Goal: Information Seeking & Learning: Learn about a topic

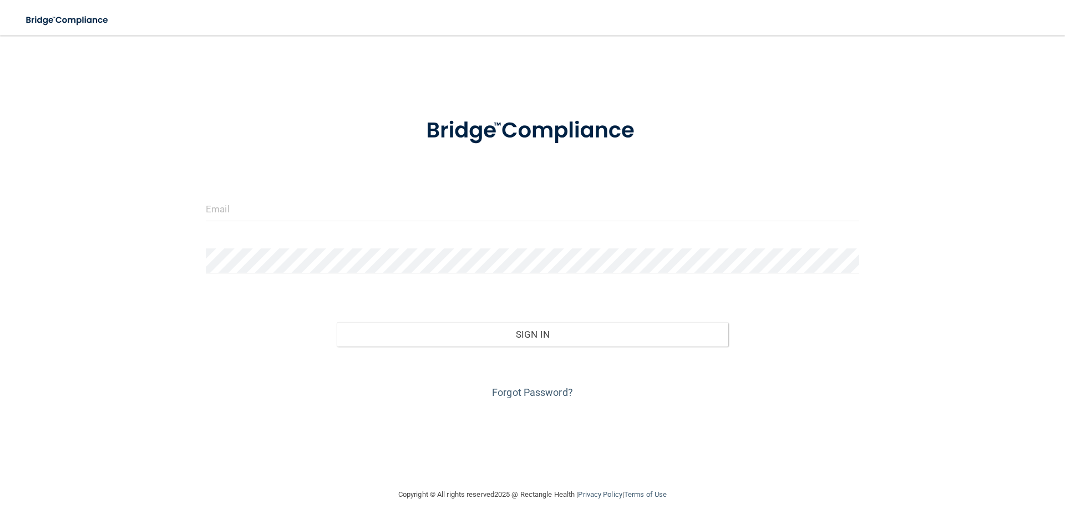
type input "[EMAIL_ADDRESS][DOMAIN_NAME]"
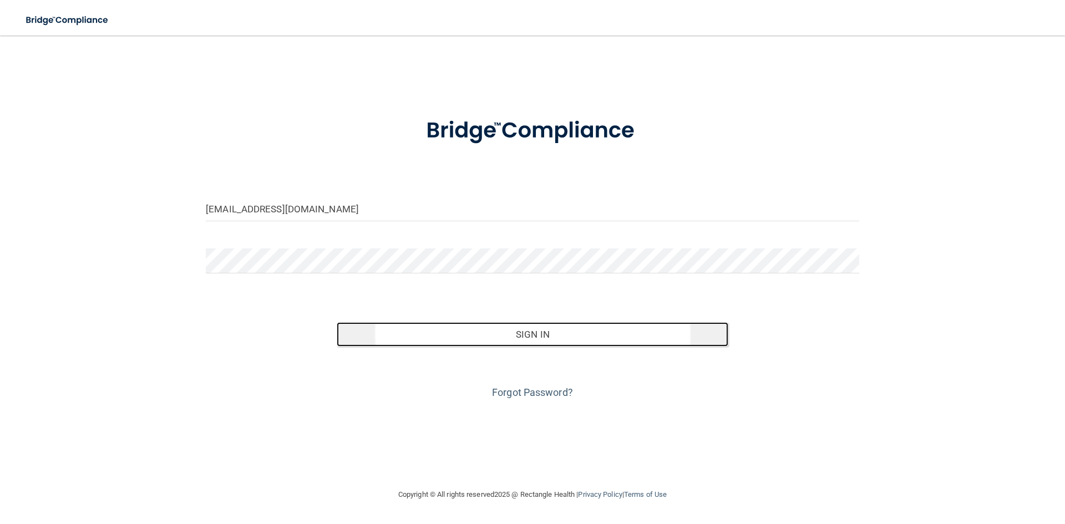
click at [582, 331] on button "Sign In" at bounding box center [533, 334] width 392 height 24
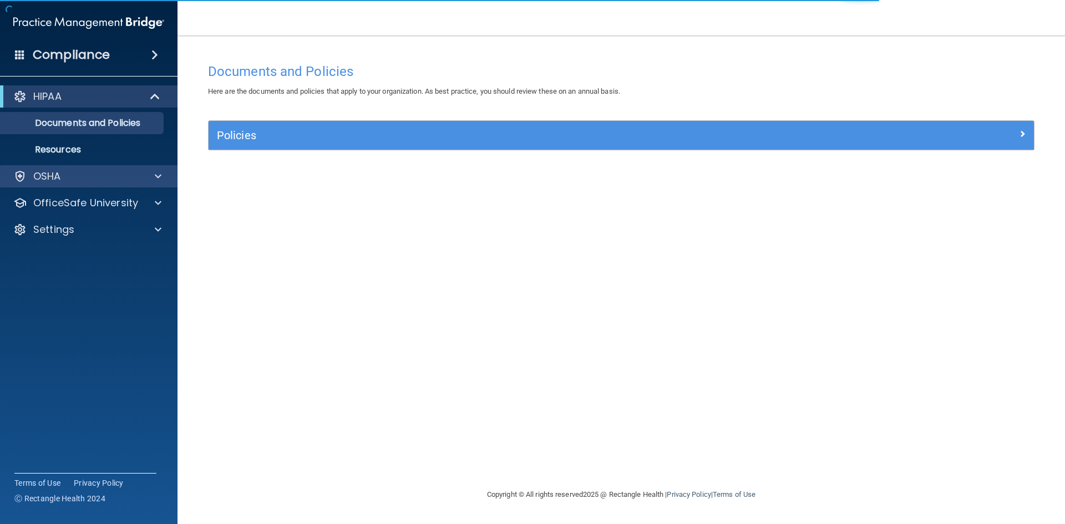
click at [68, 168] on div "OSHA" at bounding box center [89, 176] width 178 height 22
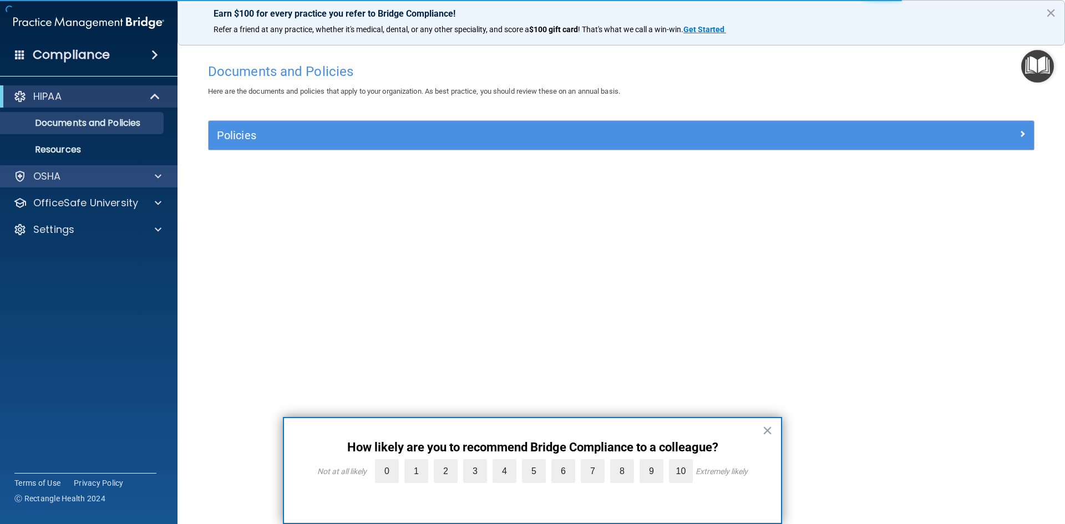
click at [68, 169] on div "OSHA" at bounding box center [89, 176] width 178 height 22
click at [770, 431] on button "×" at bounding box center [767, 431] width 11 height 18
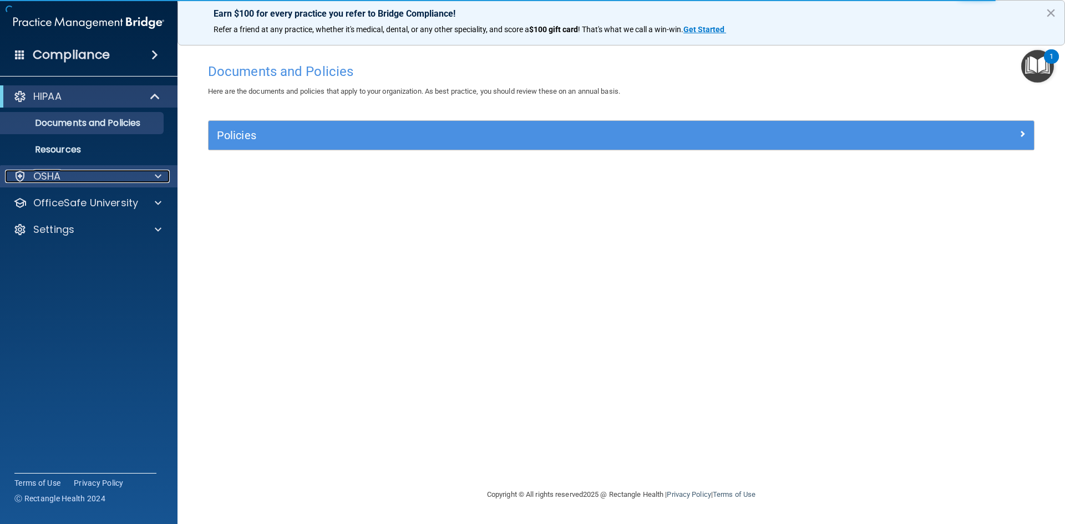
click at [163, 171] on div at bounding box center [157, 176] width 28 height 13
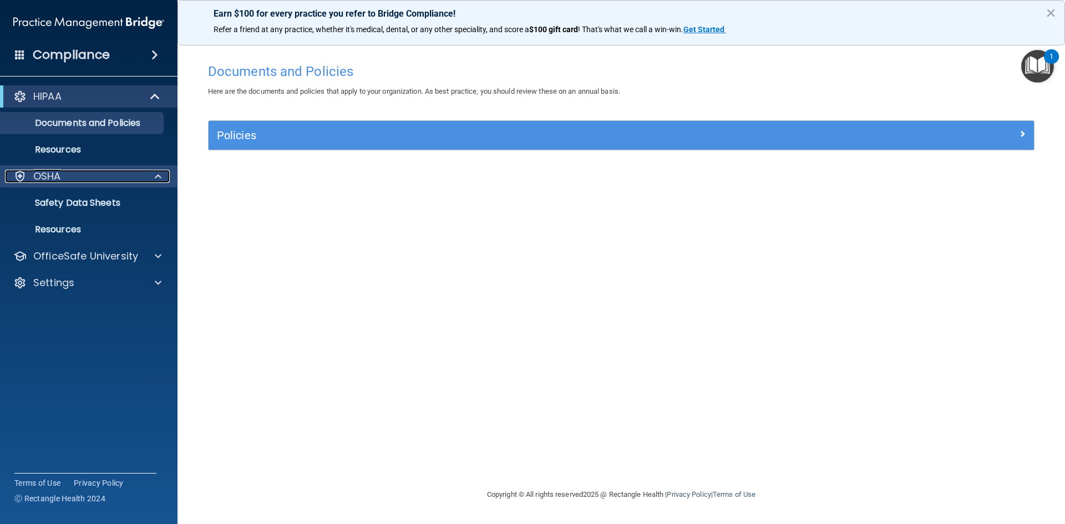
click at [160, 171] on span at bounding box center [158, 176] width 7 height 13
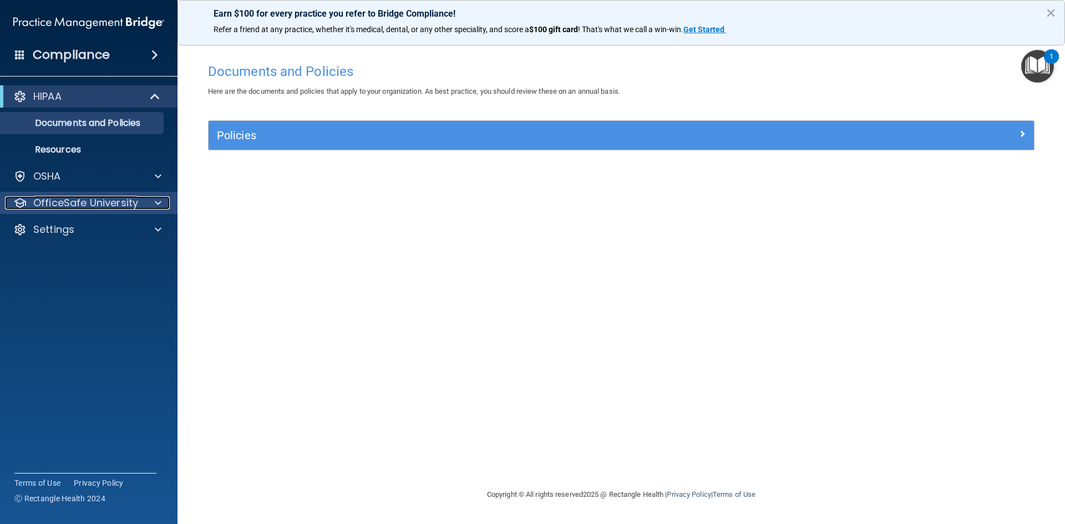
click at [160, 199] on span at bounding box center [158, 202] width 7 height 13
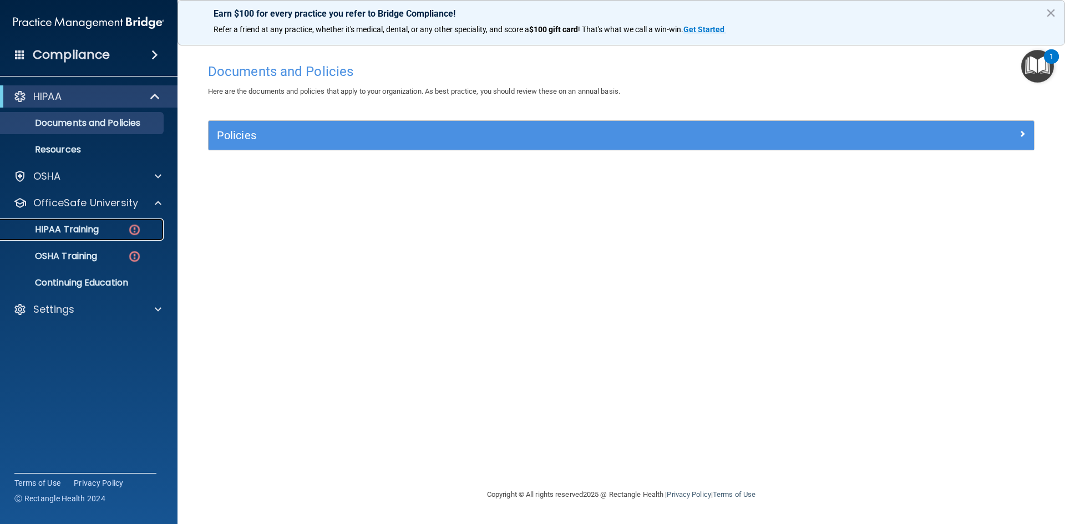
click at [89, 231] on p "HIPAA Training" at bounding box center [53, 229] width 92 height 11
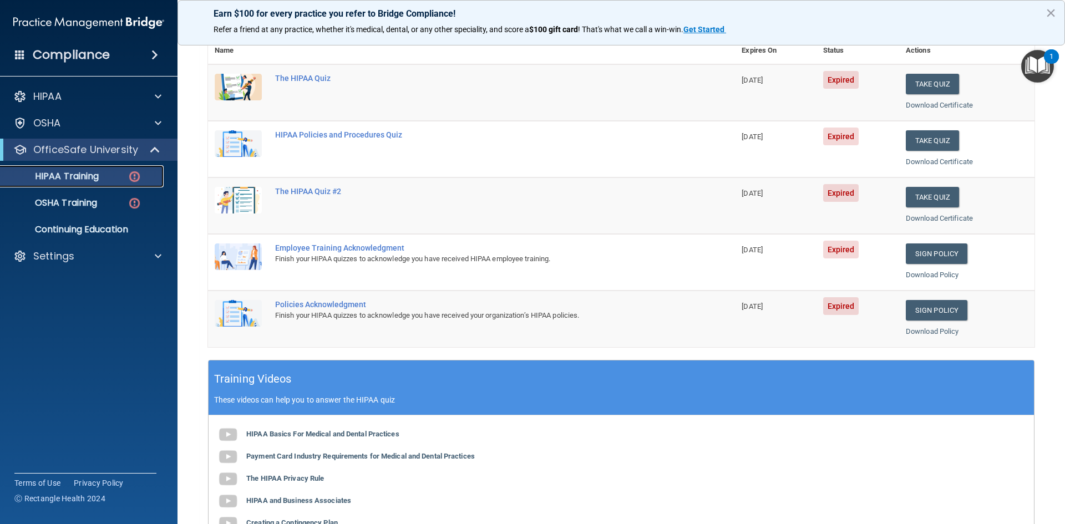
scroll to position [111, 0]
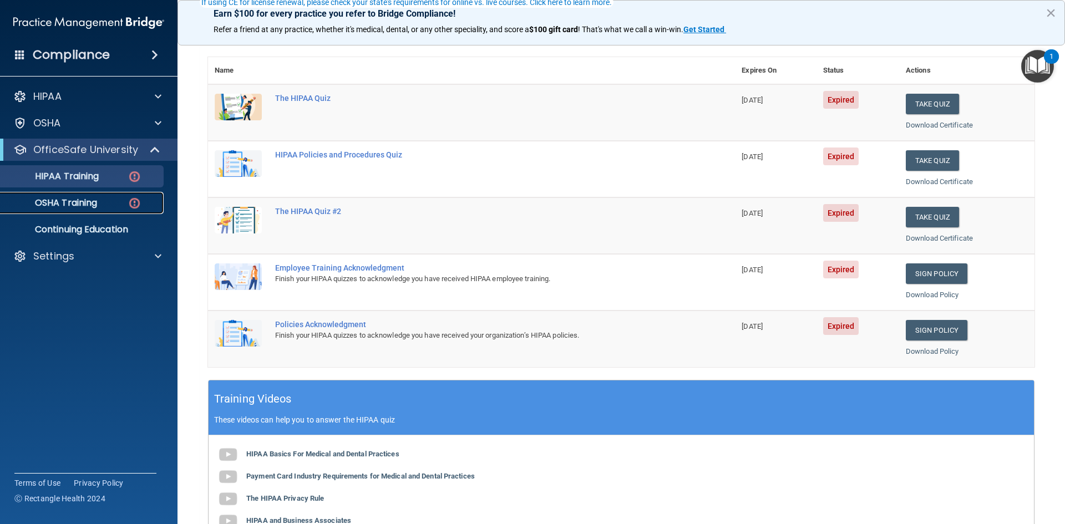
click at [54, 206] on p "OSHA Training" at bounding box center [52, 203] width 90 height 11
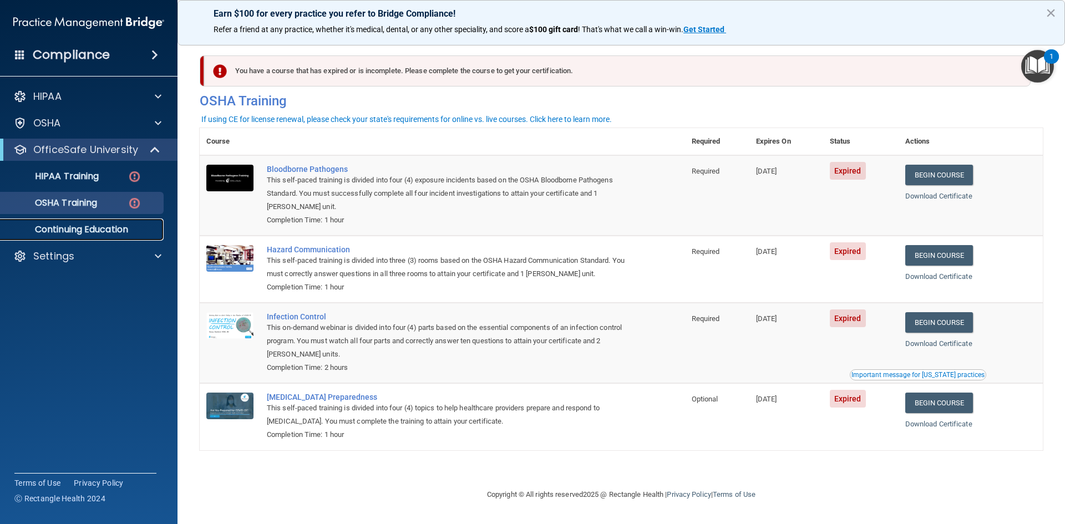
click at [85, 227] on p "Continuing Education" at bounding box center [82, 229] width 151 height 11
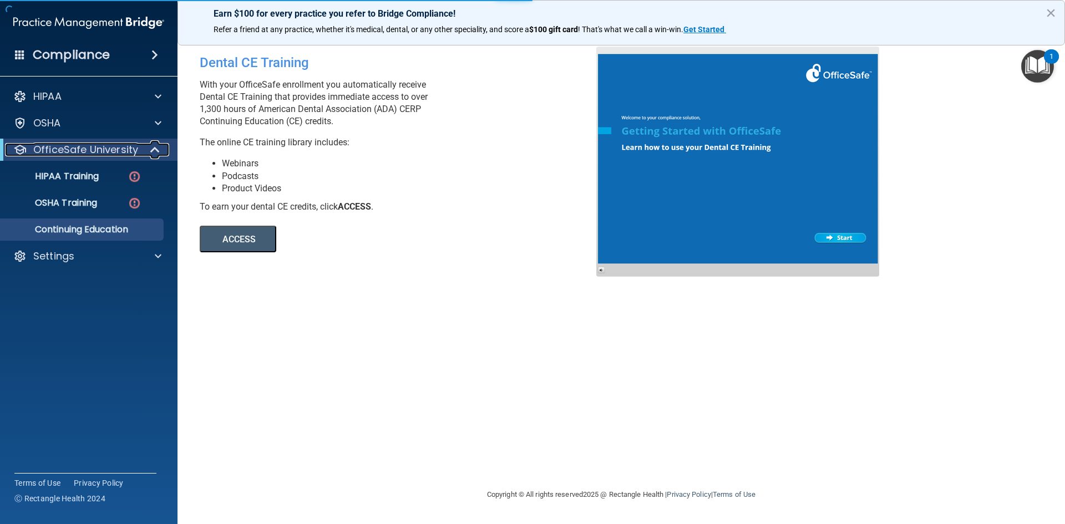
click at [90, 150] on p "OfficeSafe University" at bounding box center [85, 149] width 105 height 13
